Goal: Navigation & Orientation: Find specific page/section

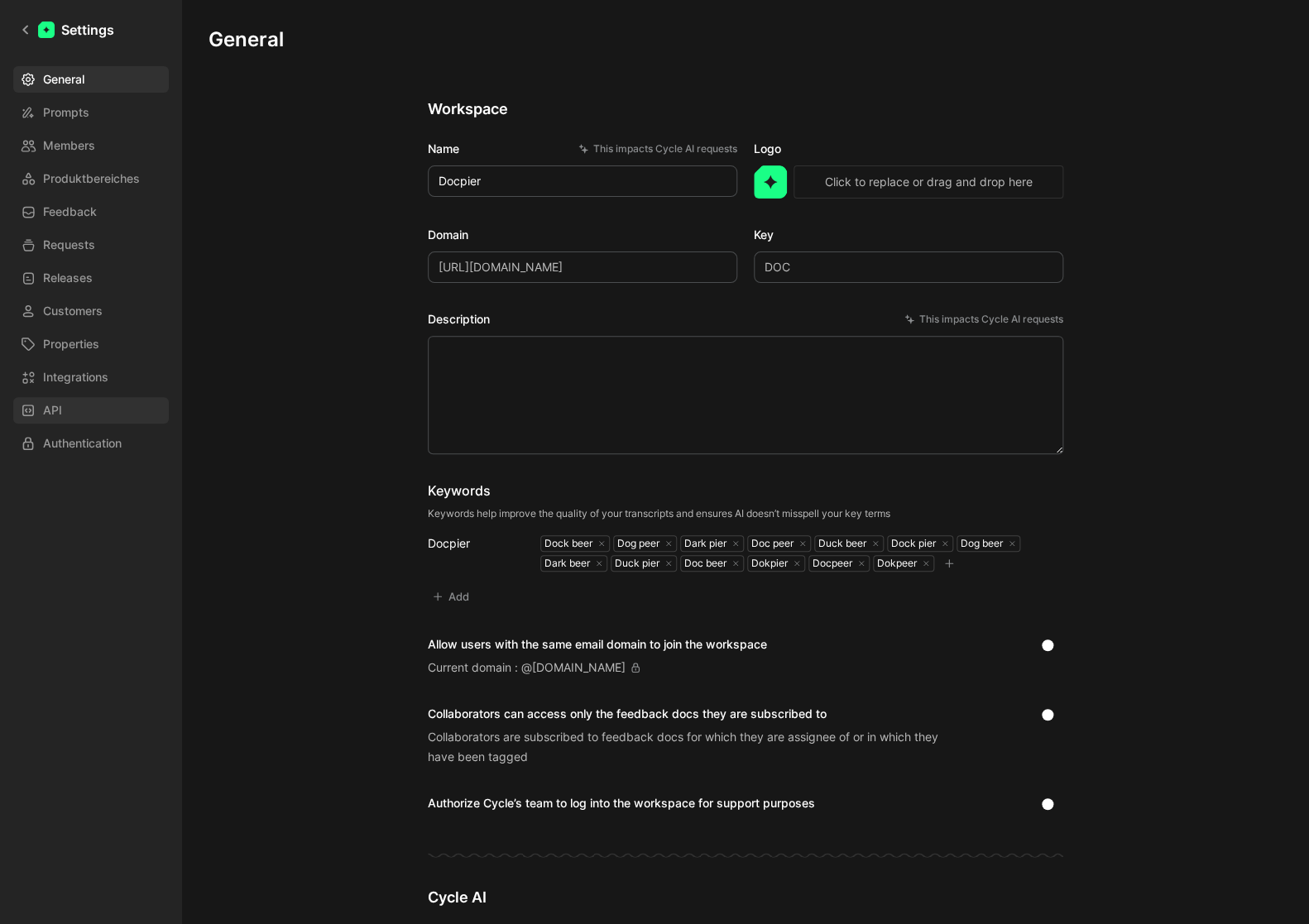
click at [77, 411] on link "API" at bounding box center [91, 410] width 156 height 26
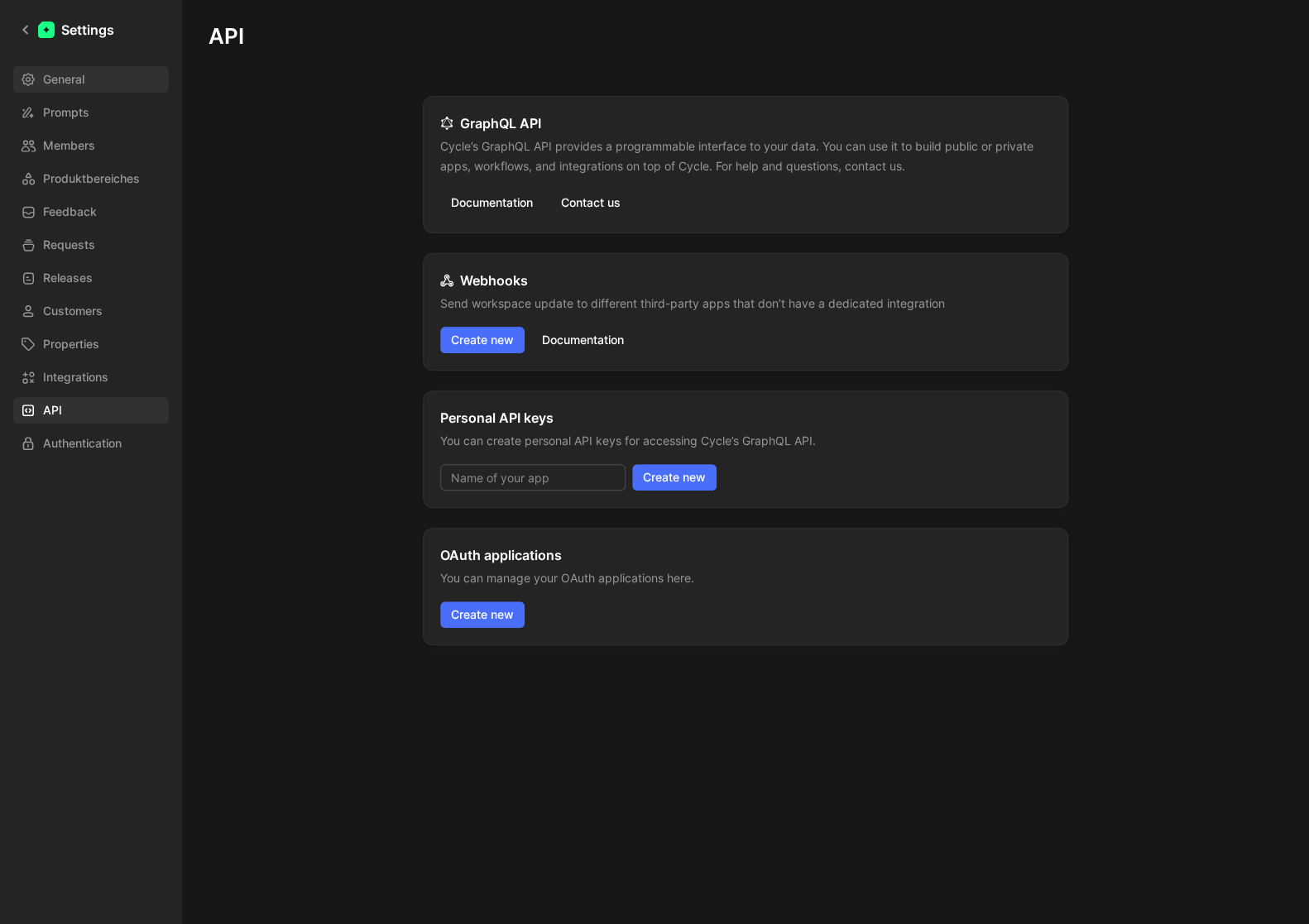
click at [84, 80] on span "General" at bounding box center [64, 79] width 41 height 20
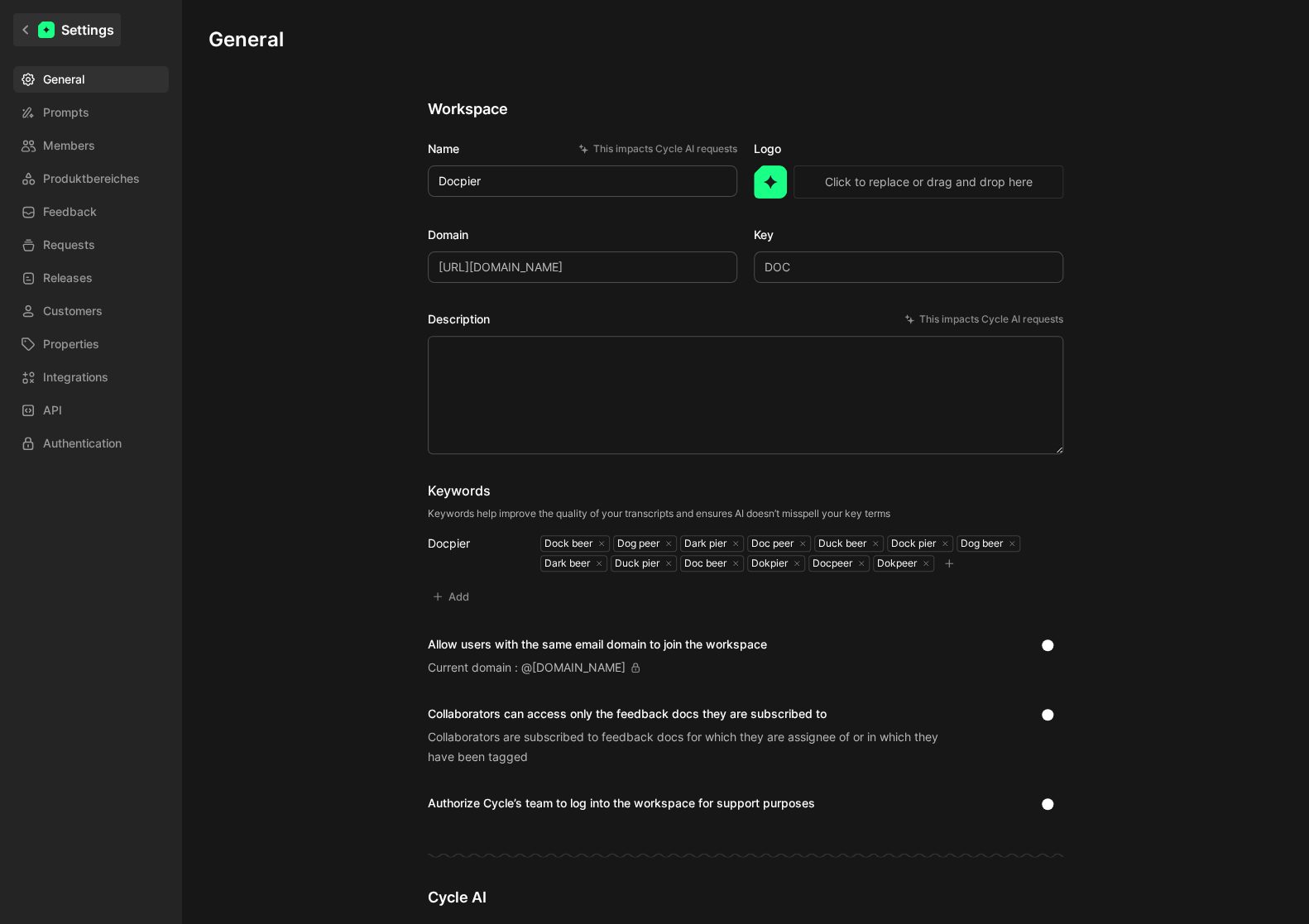
click at [38, 33] on link "Settings" at bounding box center [68, 30] width 108 height 33
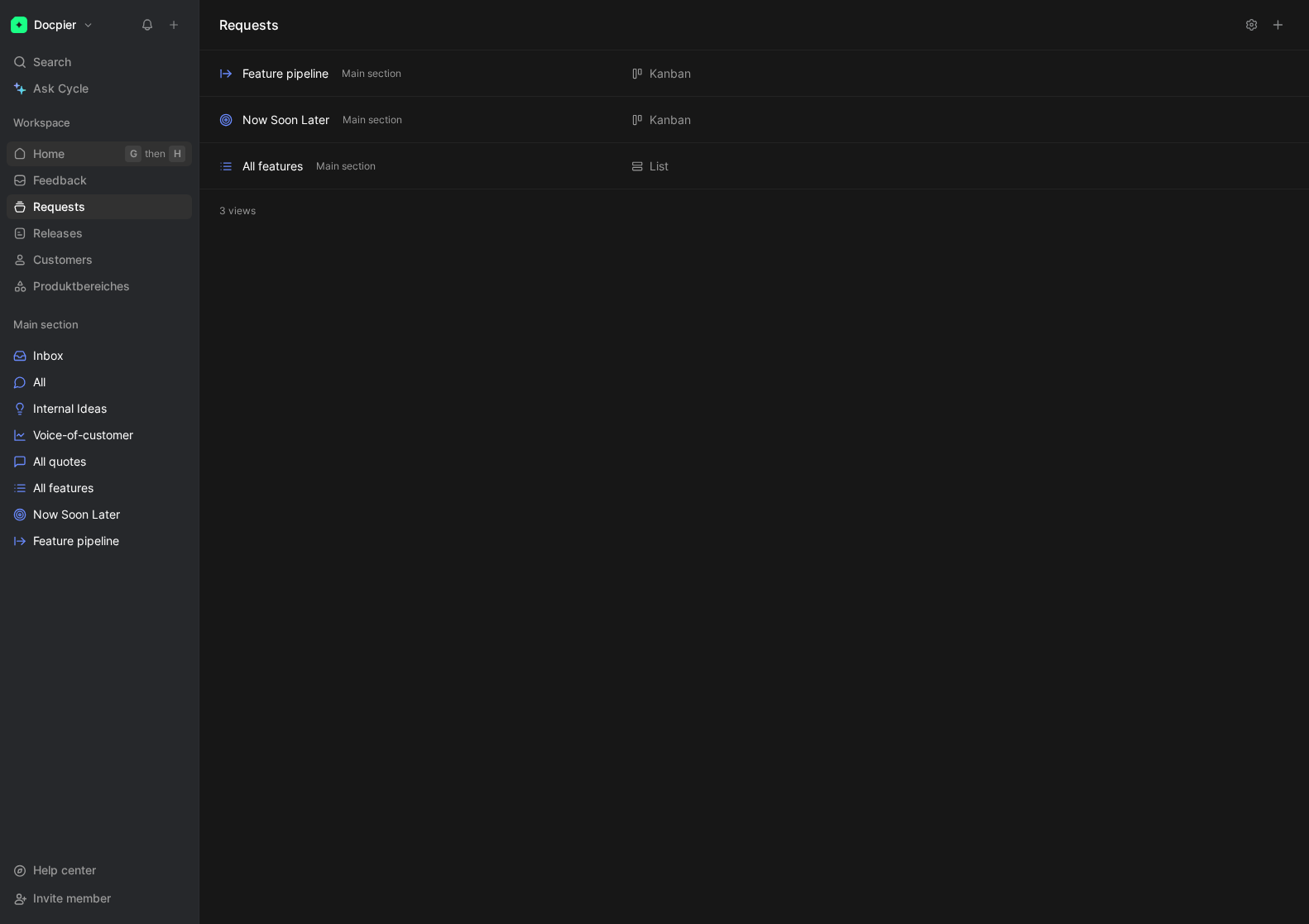
click at [91, 162] on link "Home G then H" at bounding box center [99, 153] width 185 height 24
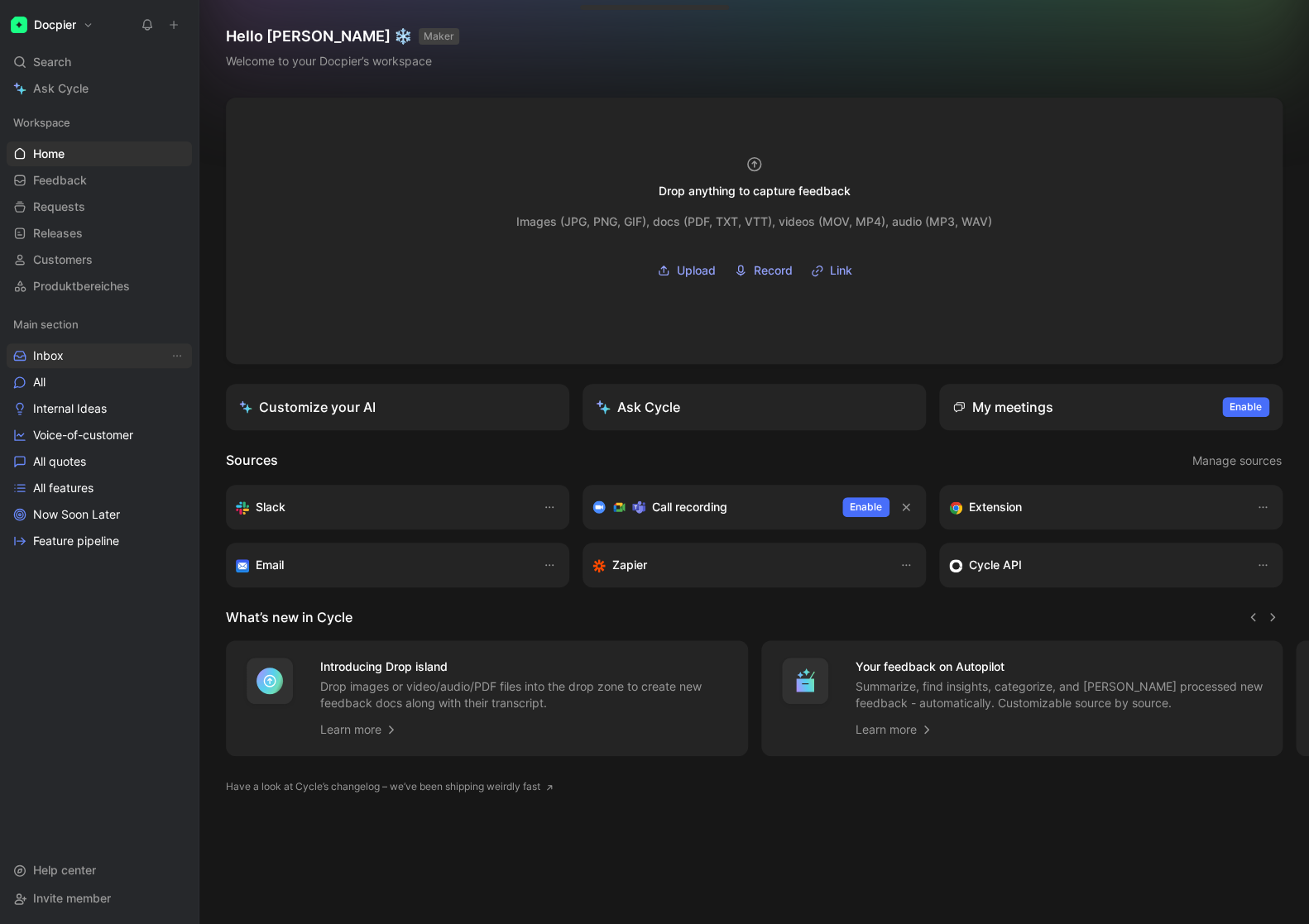
click at [43, 363] on span "Inbox" at bounding box center [48, 356] width 30 height 17
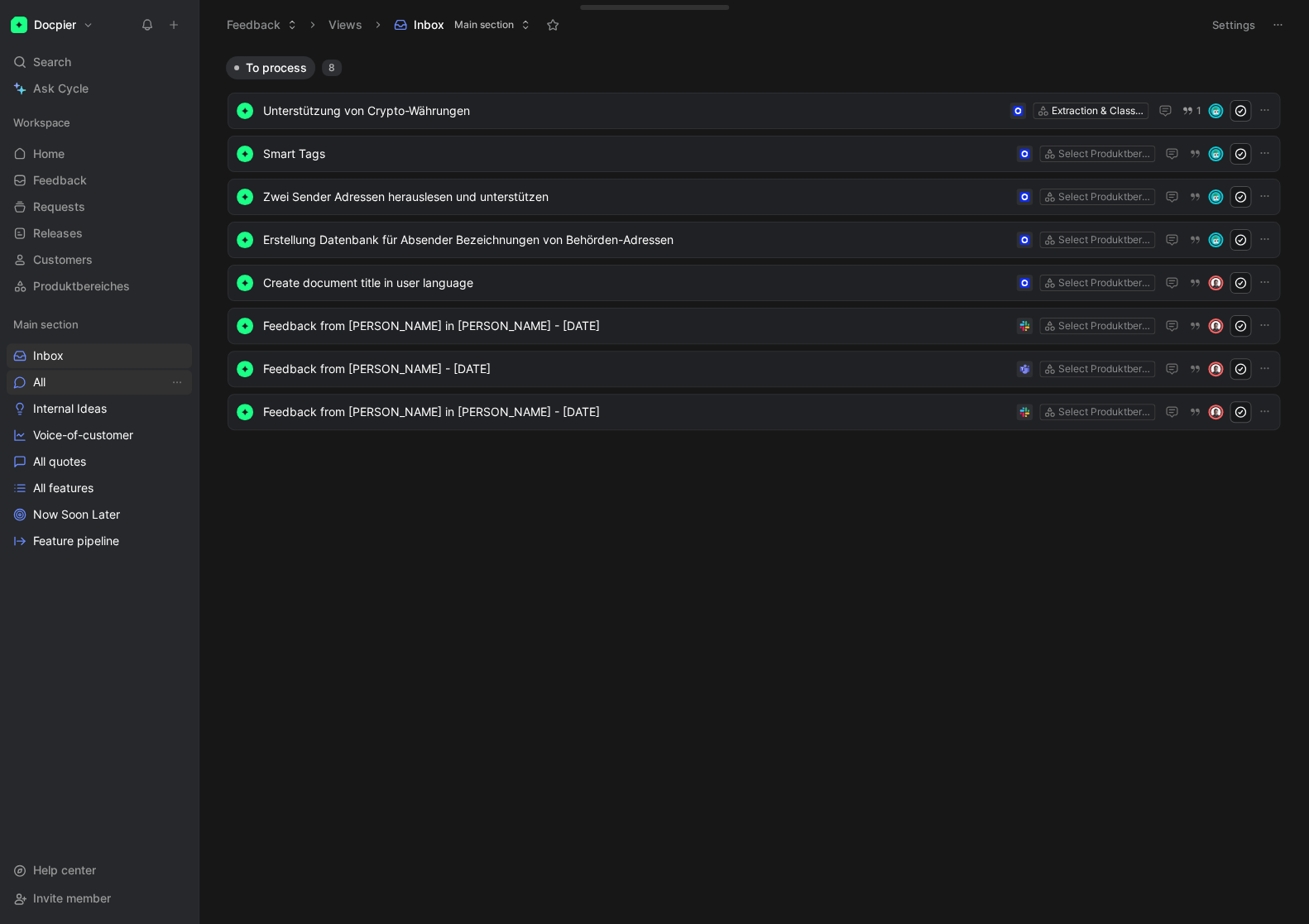
click at [56, 380] on link "All" at bounding box center [99, 381] width 185 height 24
click at [93, 445] on link "Voice-of-customer" at bounding box center [99, 434] width 185 height 24
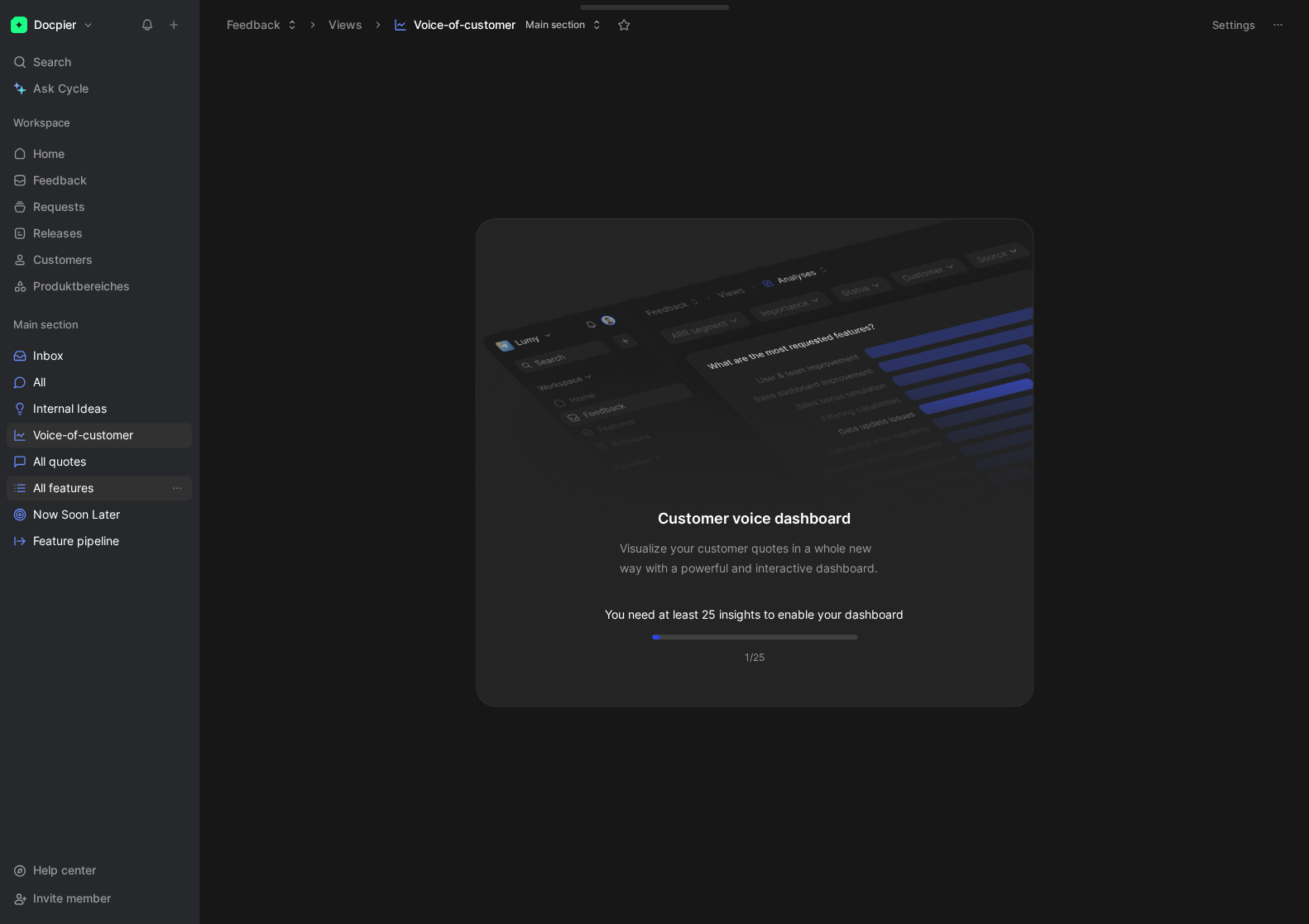
click at [97, 486] on link "All features" at bounding box center [99, 487] width 185 height 24
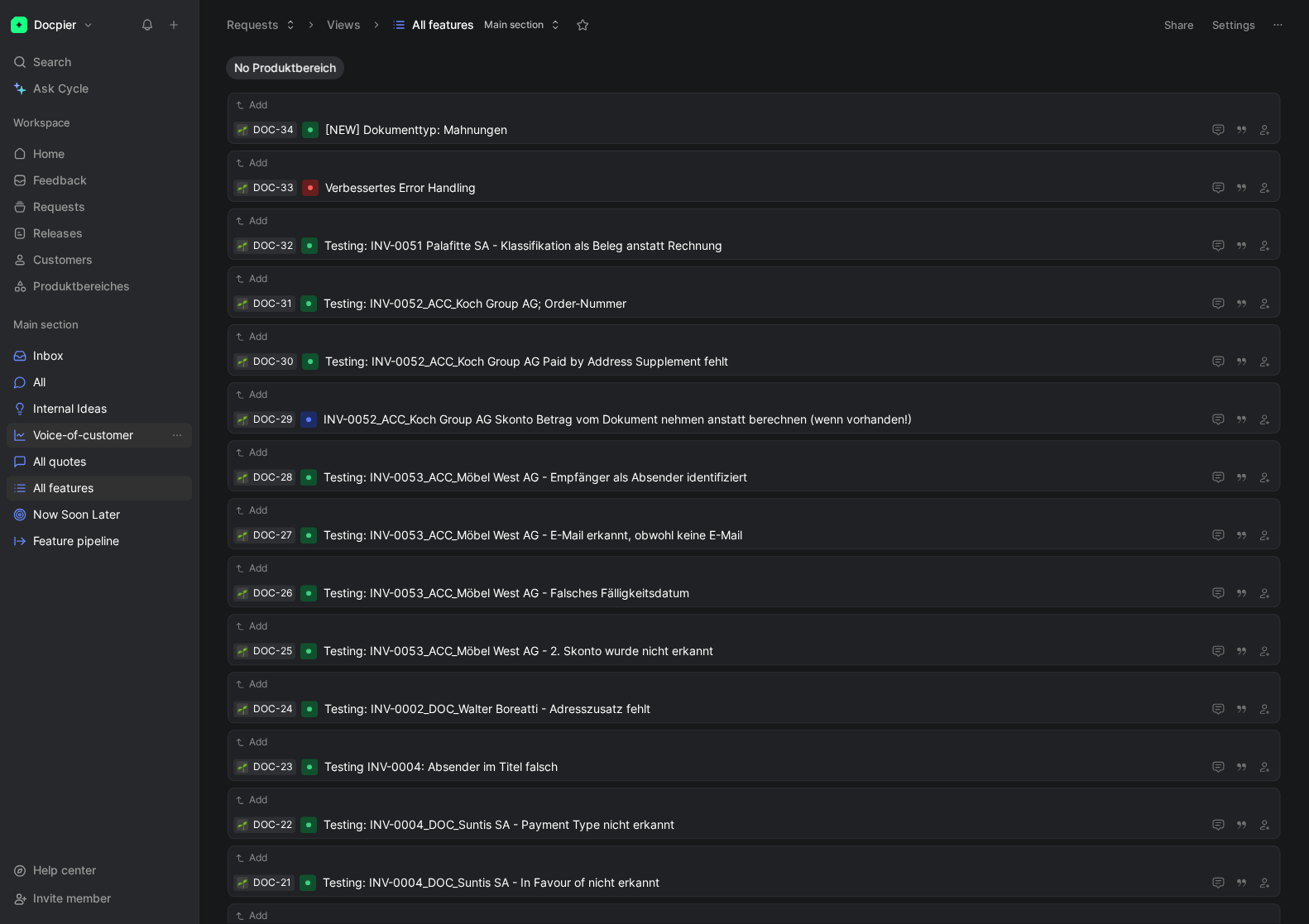
click at [92, 440] on span "Voice-of-customer" at bounding box center [83, 435] width 100 height 17
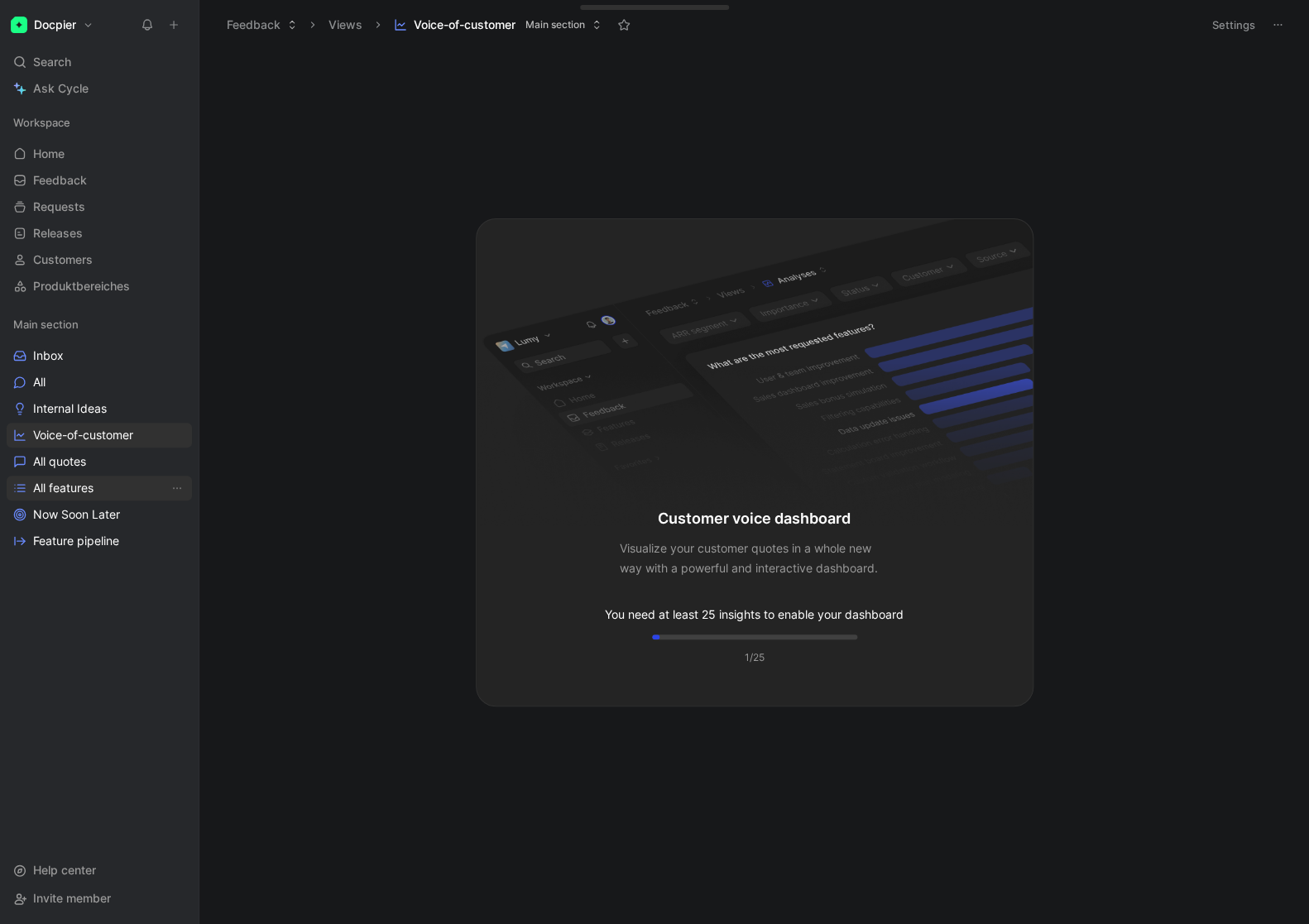
click at [81, 486] on span "All features" at bounding box center [64, 488] width 61 height 17
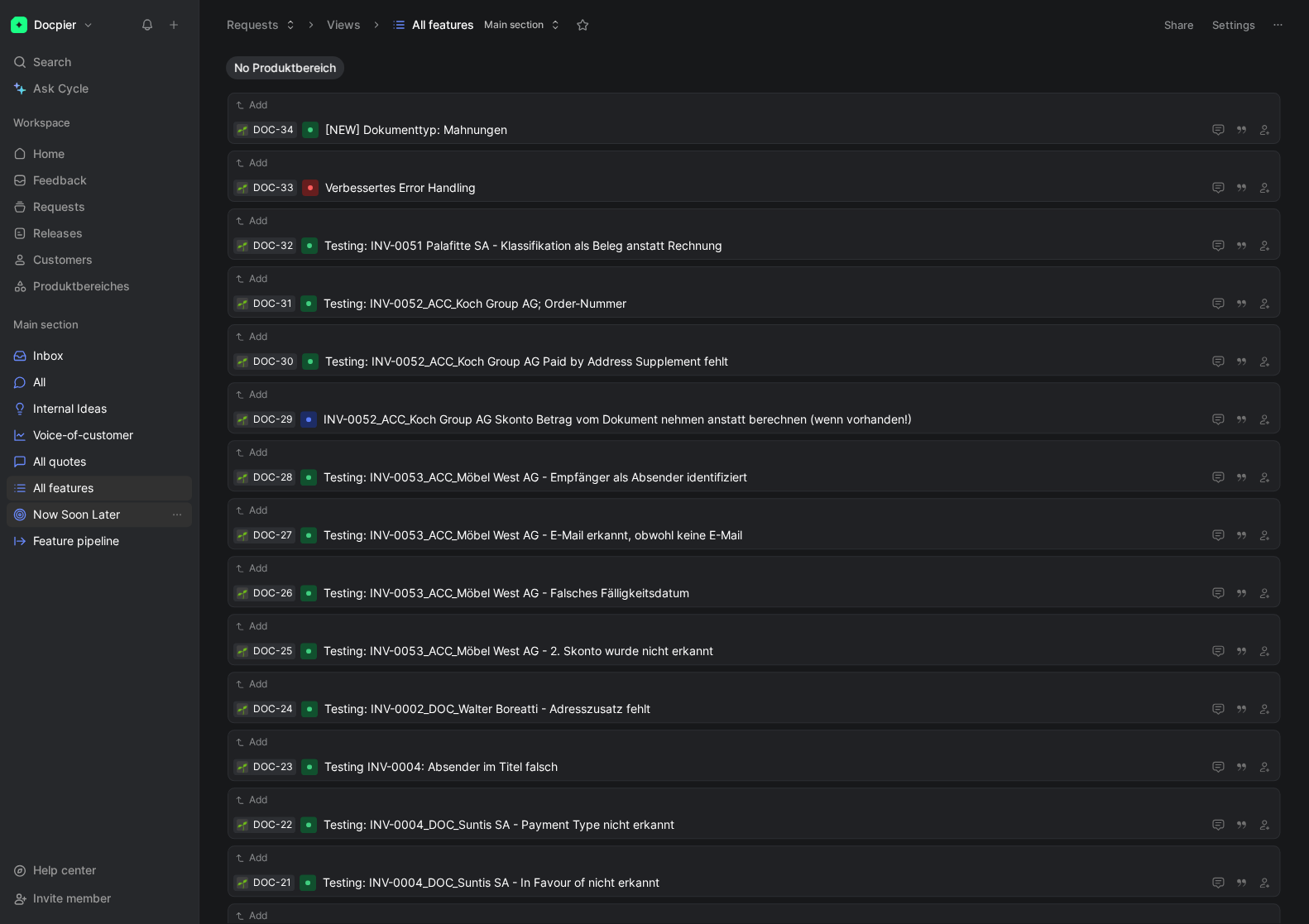
click at [77, 518] on span "Now Soon Later" at bounding box center [76, 514] width 87 height 17
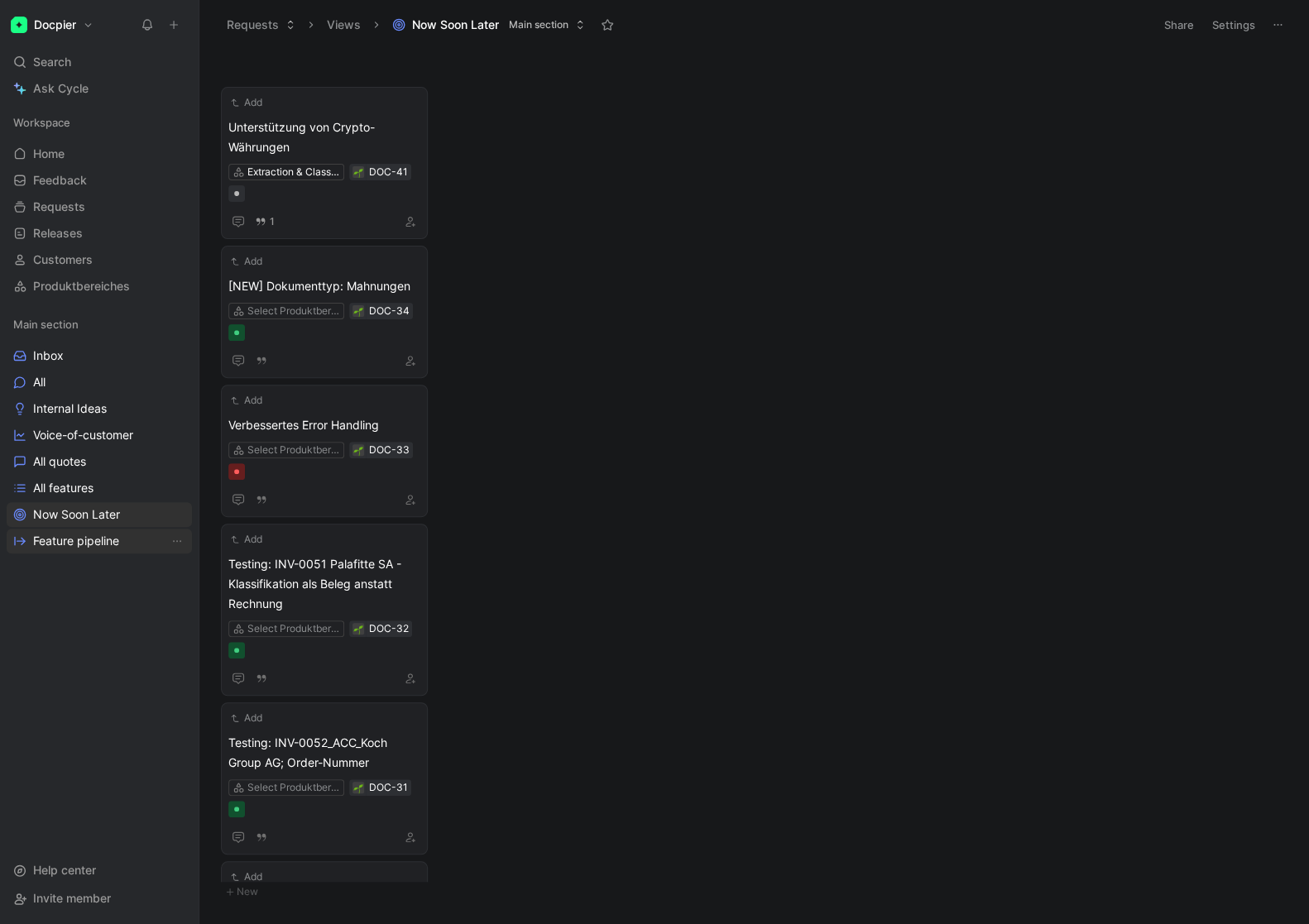
click at [81, 544] on span "Feature pipeline" at bounding box center [76, 541] width 86 height 17
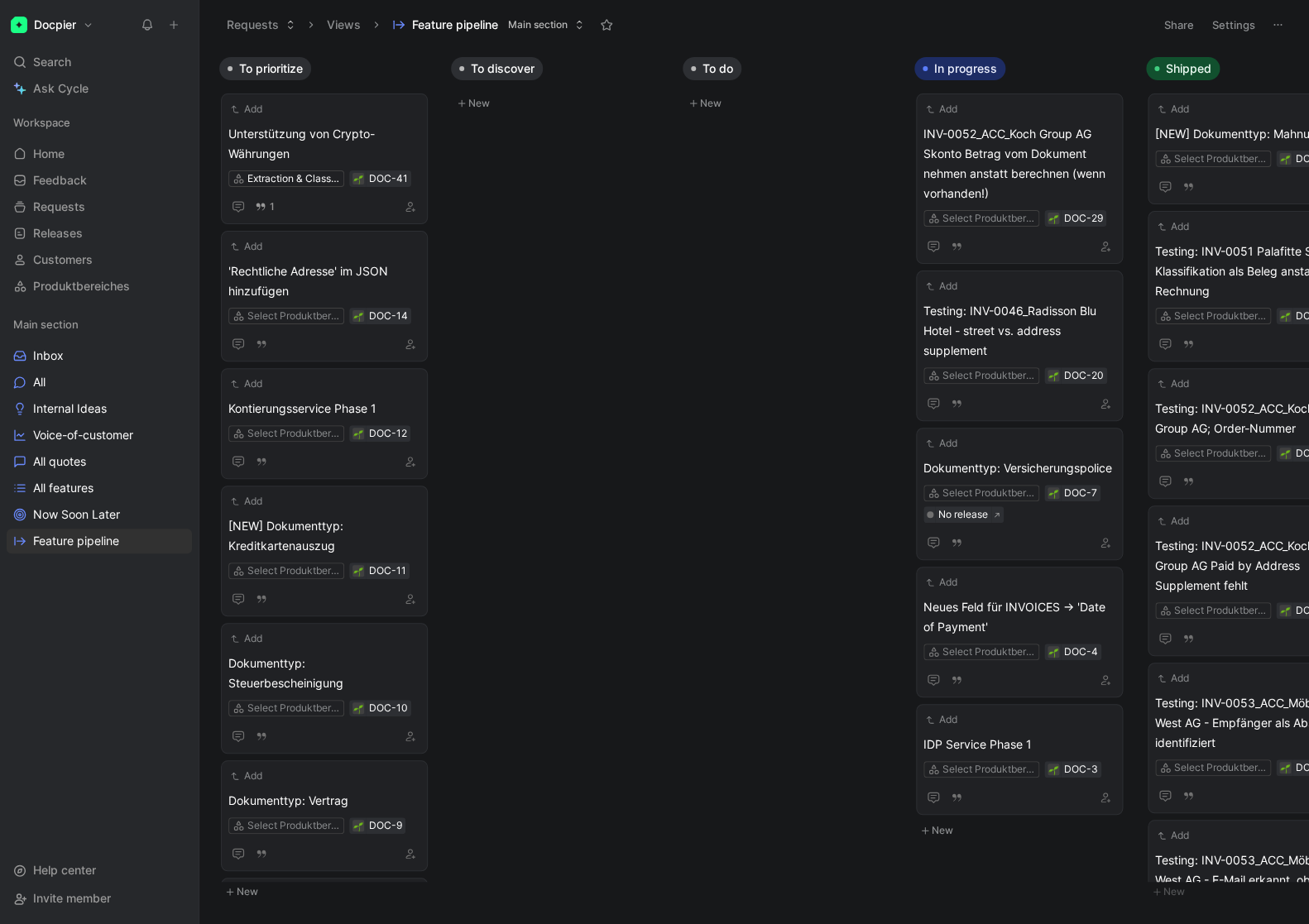
click at [724, 487] on div "To prioritize Add Unterstützung von Crypto-Währungen Extraction & Classificatio…" at bounding box center [753, 486] width 1109 height 874
